Goal: Information Seeking & Learning: Find specific fact

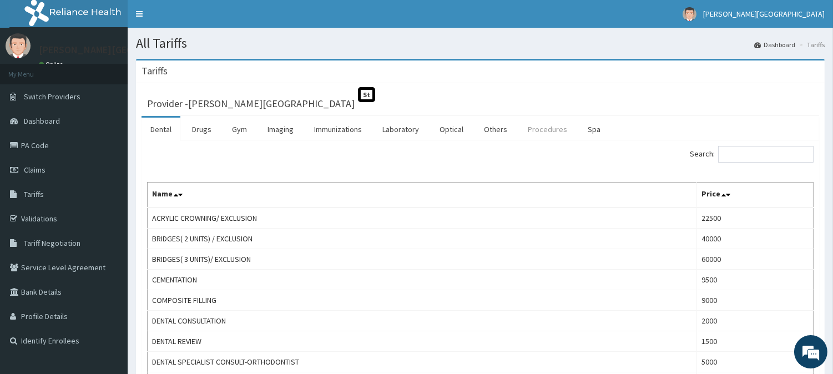
click at [542, 129] on link "Procedures" at bounding box center [547, 129] width 57 height 23
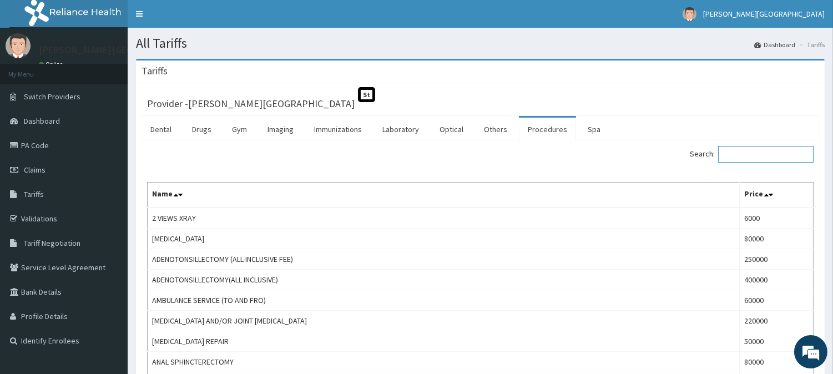
click at [773, 153] on input "Search:" at bounding box center [765, 154] width 95 height 17
type input "endoc"
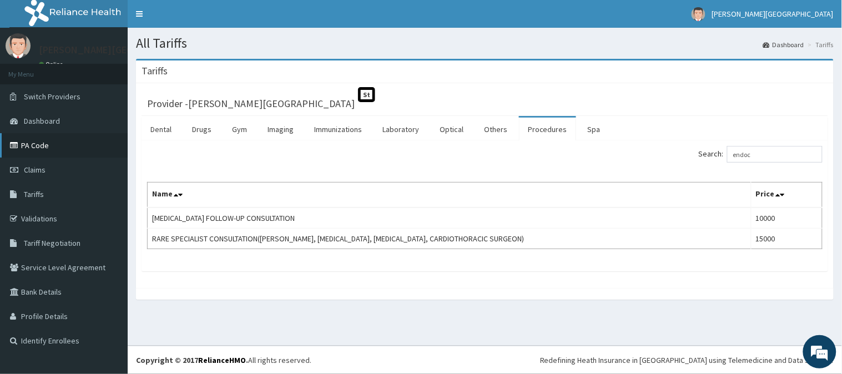
click at [26, 145] on link "PA Code" at bounding box center [64, 145] width 128 height 24
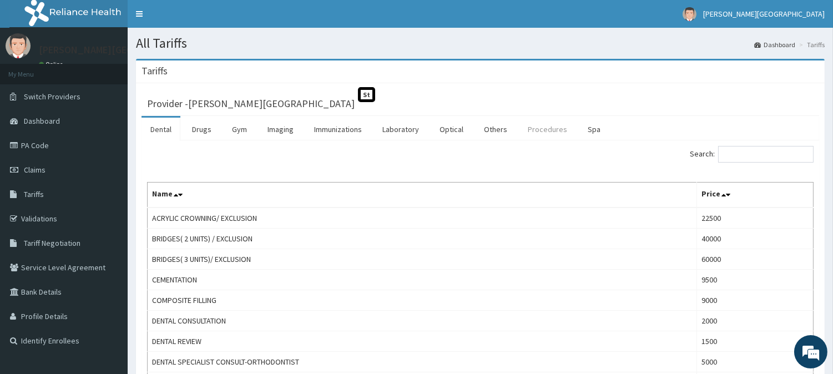
click at [545, 129] on link "Procedures" at bounding box center [547, 129] width 57 height 23
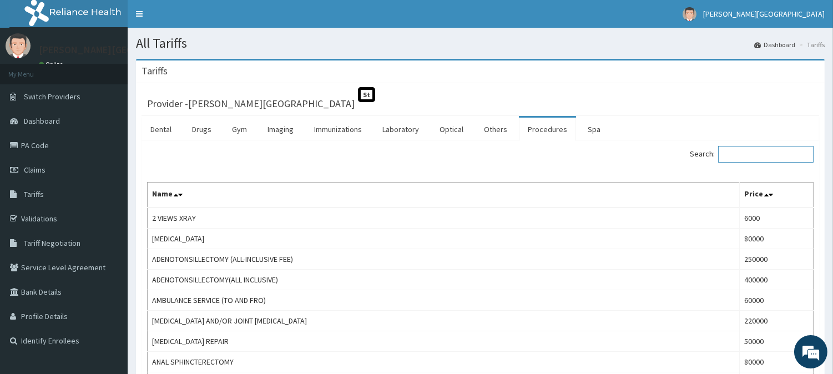
click at [763, 155] on input "Search:" at bounding box center [765, 154] width 95 height 17
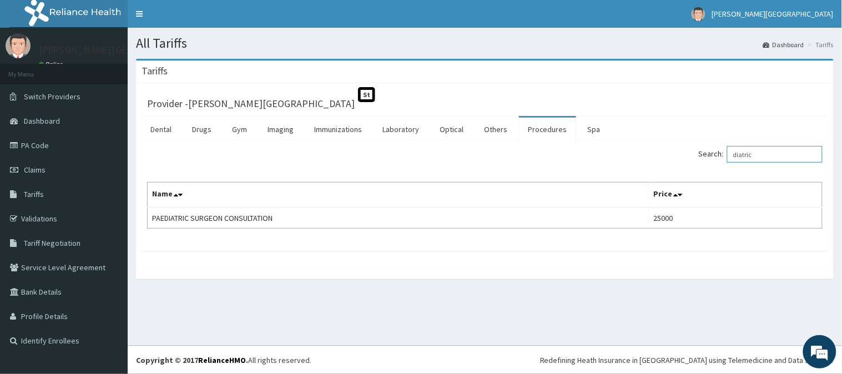
click at [773, 151] on input "diatric" at bounding box center [774, 154] width 95 height 17
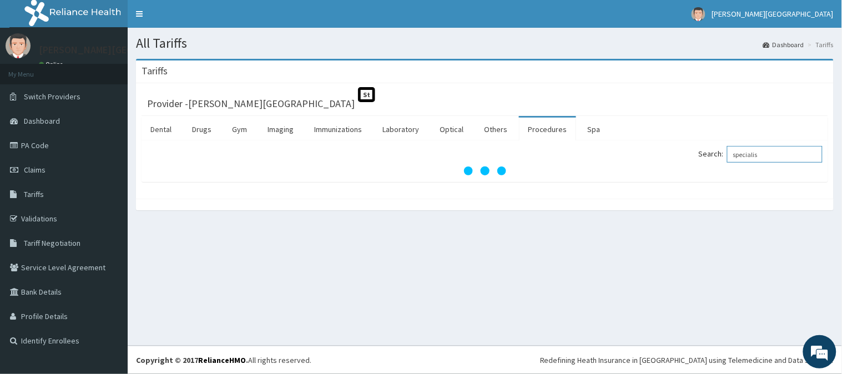
type input "specialis"
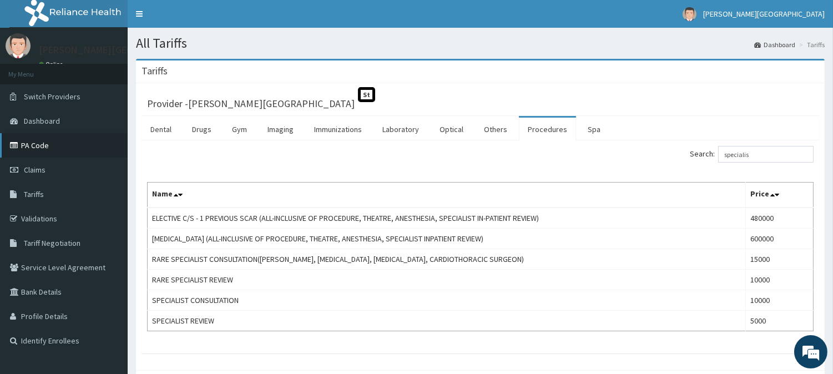
click at [36, 144] on link "PA Code" at bounding box center [64, 145] width 128 height 24
